Goal: Transaction & Acquisition: Purchase product/service

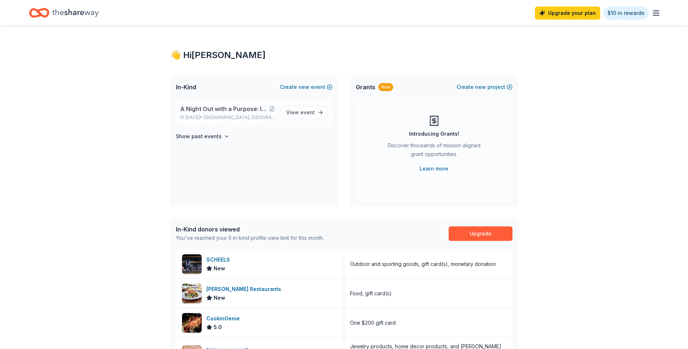
click at [219, 111] on span "A Night Out with a Purpose: Inaugural BASIS Charter Schools Gala" at bounding box center [224, 108] width 89 height 9
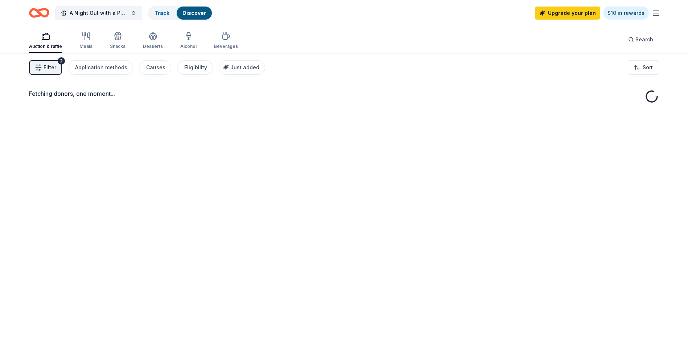
click at [300, 115] on div "Fetching donors, one moment..." at bounding box center [344, 227] width 688 height 349
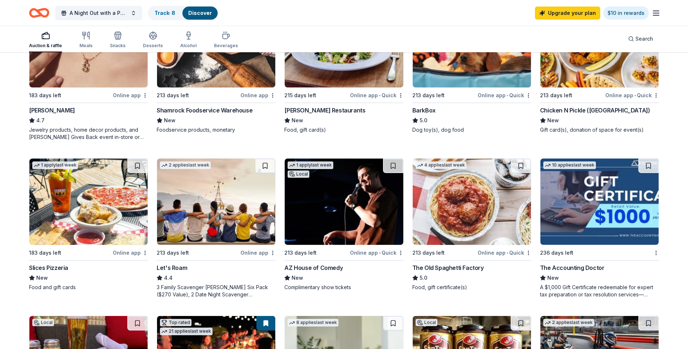
scroll to position [326, 0]
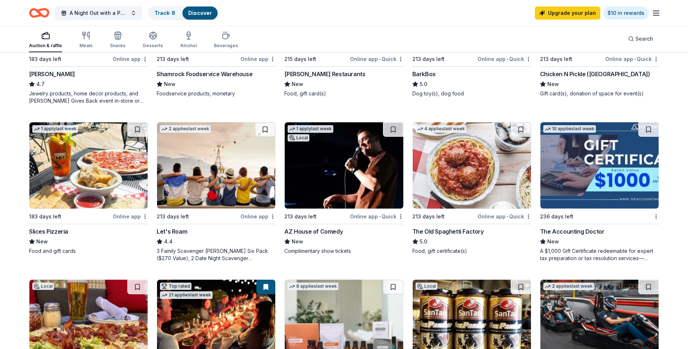
click at [343, 156] on img at bounding box center [344, 165] width 118 height 86
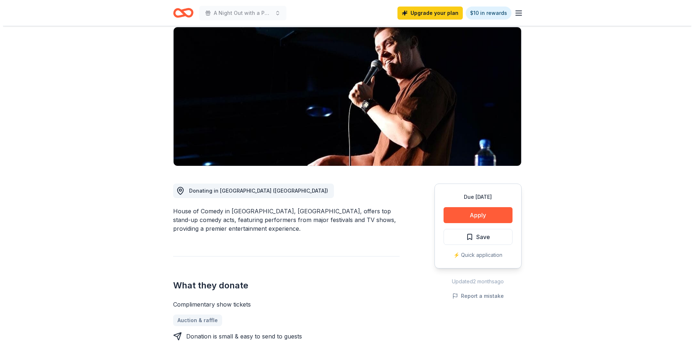
scroll to position [73, 0]
